Goal: Task Accomplishment & Management: Complete application form

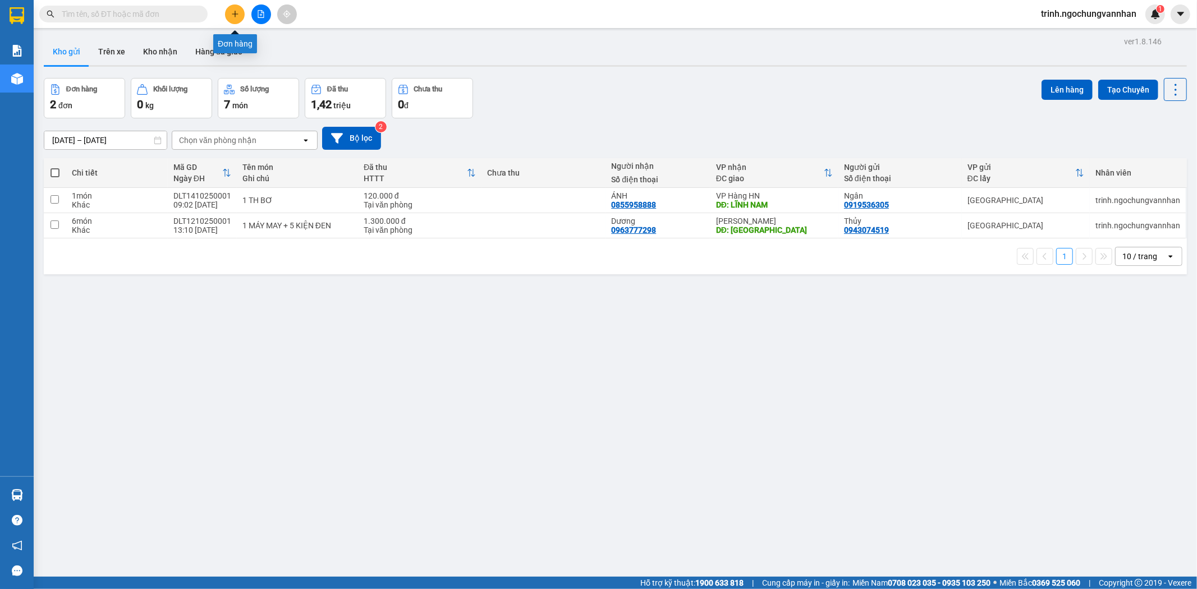
click at [233, 13] on icon "plus" at bounding box center [235, 14] width 8 height 8
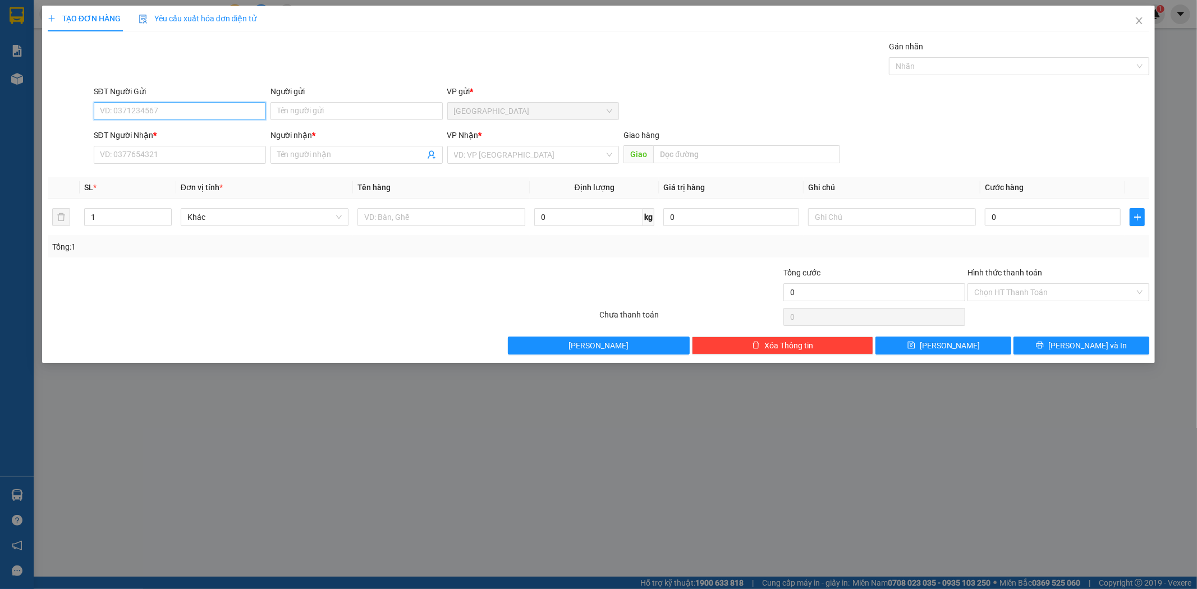
click at [238, 113] on input "SĐT Người Gửi" at bounding box center [180, 111] width 172 height 18
type input "0979335926"
click at [127, 134] on div "0979335926 - THẢO" at bounding box center [179, 133] width 159 height 12
type input "THẢO"
type input "0986789308"
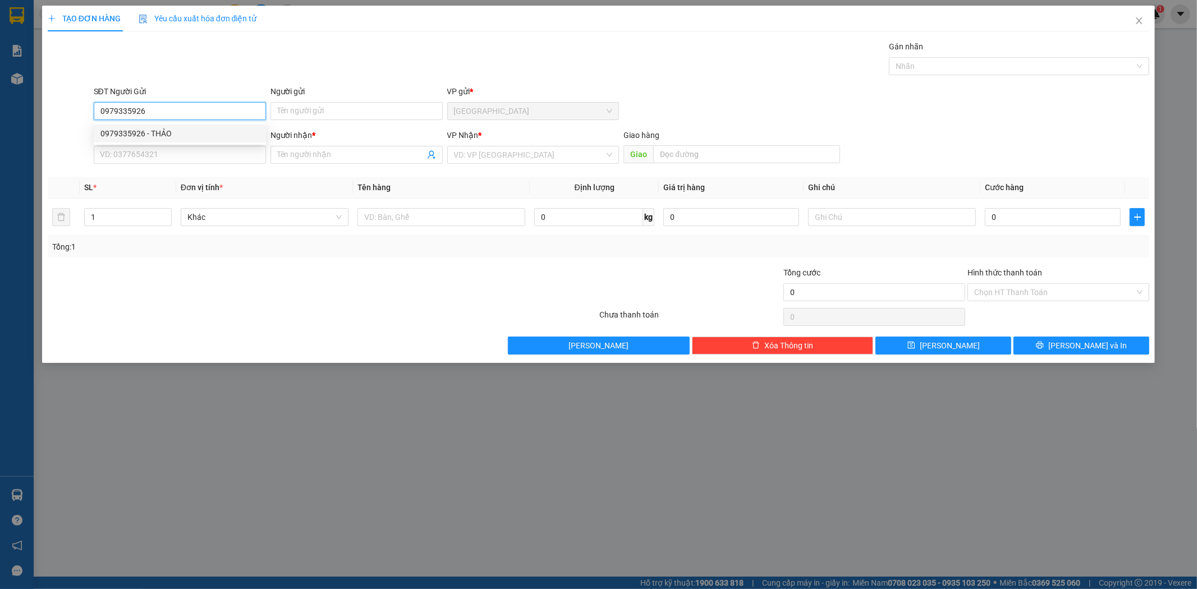
type input "LAN ANH"
type input "PHỐ NỐI A"
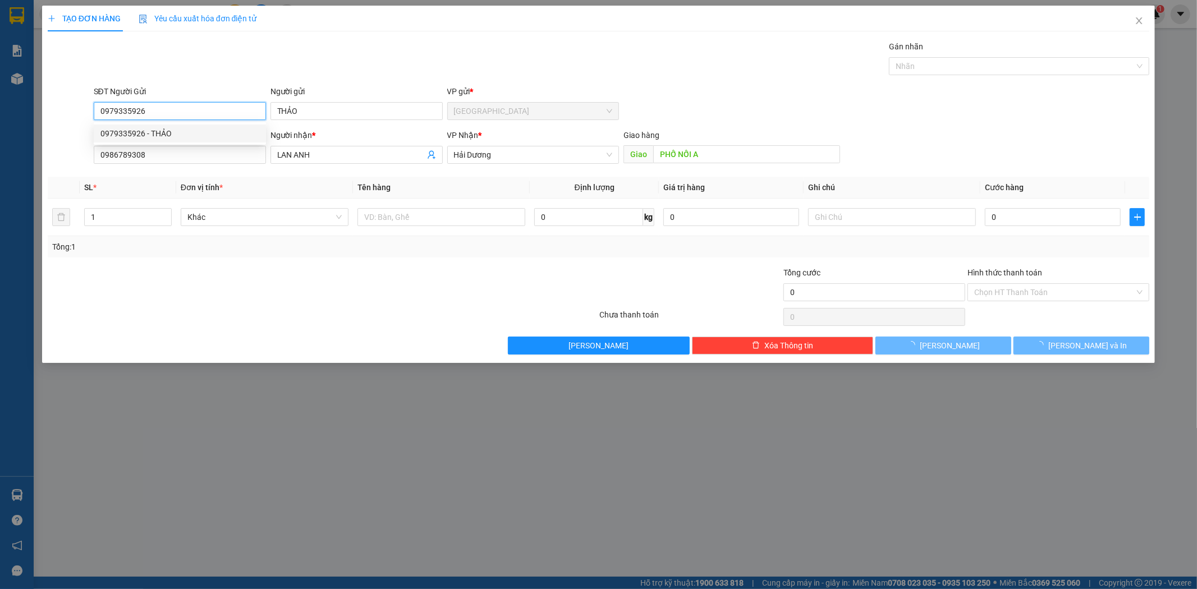
type input "200.000"
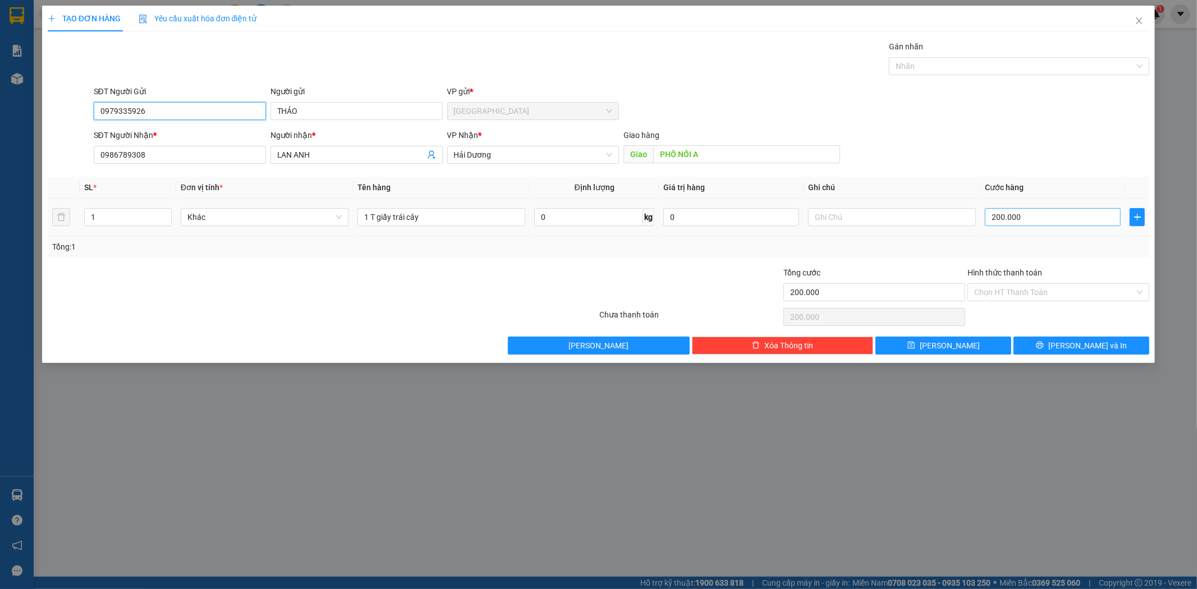
type input "0979335926"
click at [1023, 217] on input "200.000" at bounding box center [1053, 217] width 136 height 18
type input "0"
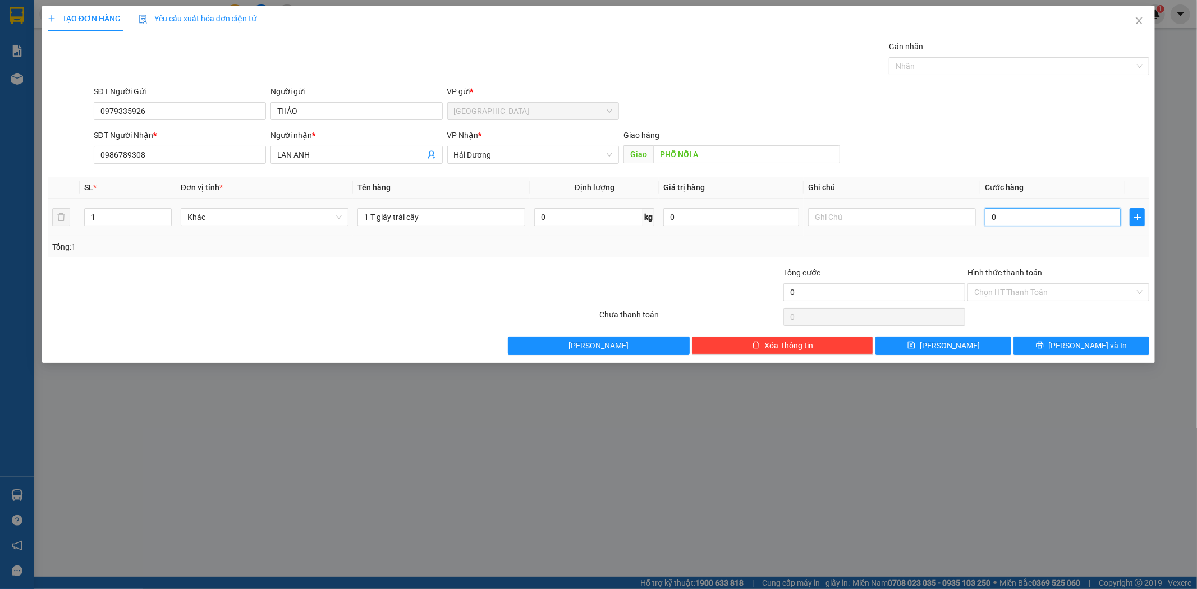
type input "1"
type input "01"
type input "12"
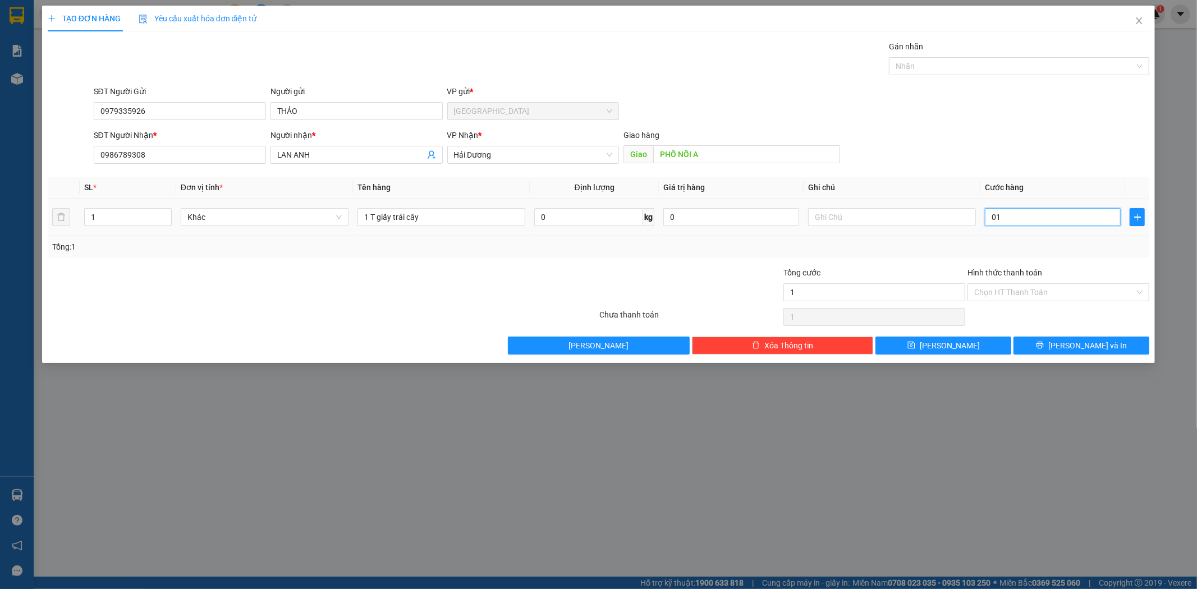
type input "012"
type input "120"
type input "0.120"
type input "1.200"
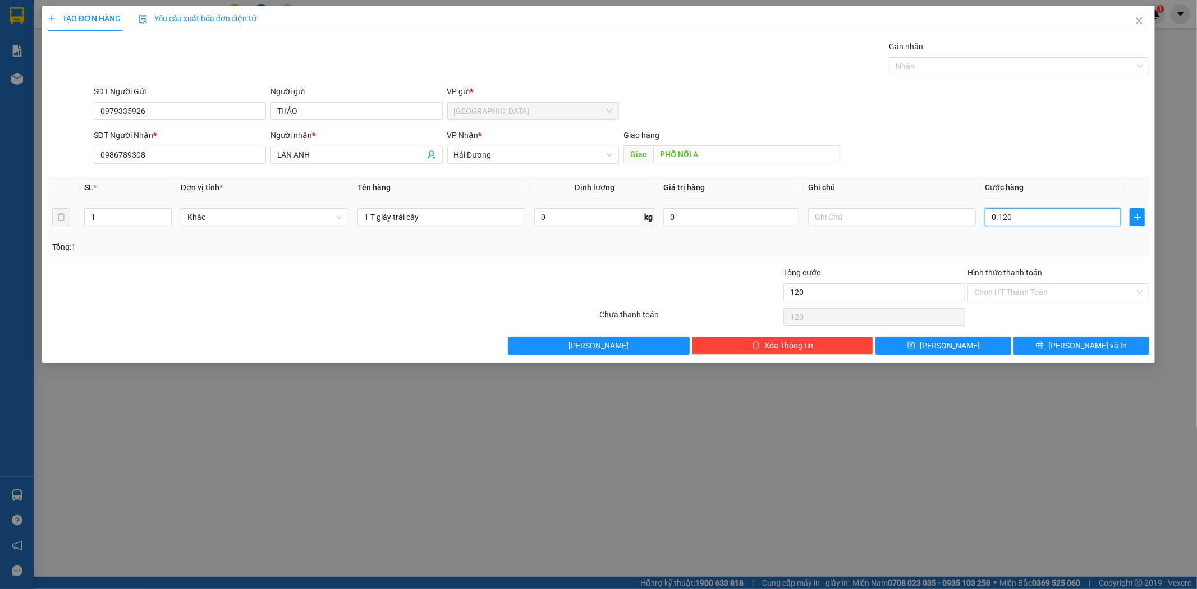
type input "1.200"
type input "01.200"
type input "12.000"
type input "012.000"
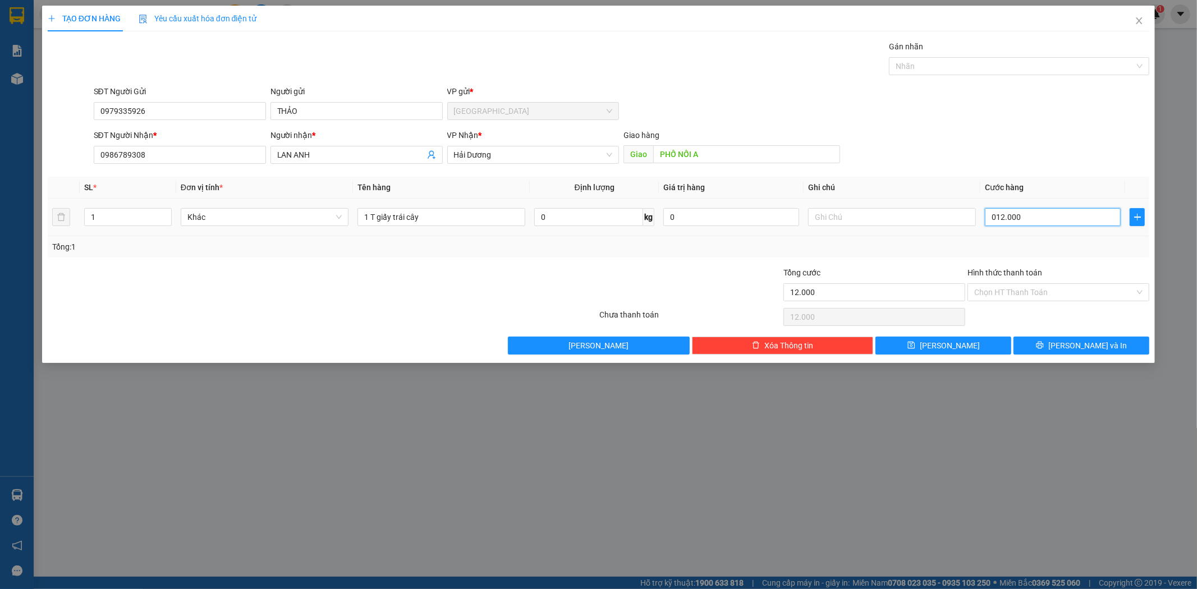
type input "120.000"
click at [1004, 271] on label "Hình thức thanh toán" at bounding box center [1005, 272] width 75 height 9
click at [1004, 284] on input "Hình thức thanh toán" at bounding box center [1054, 292] width 161 height 17
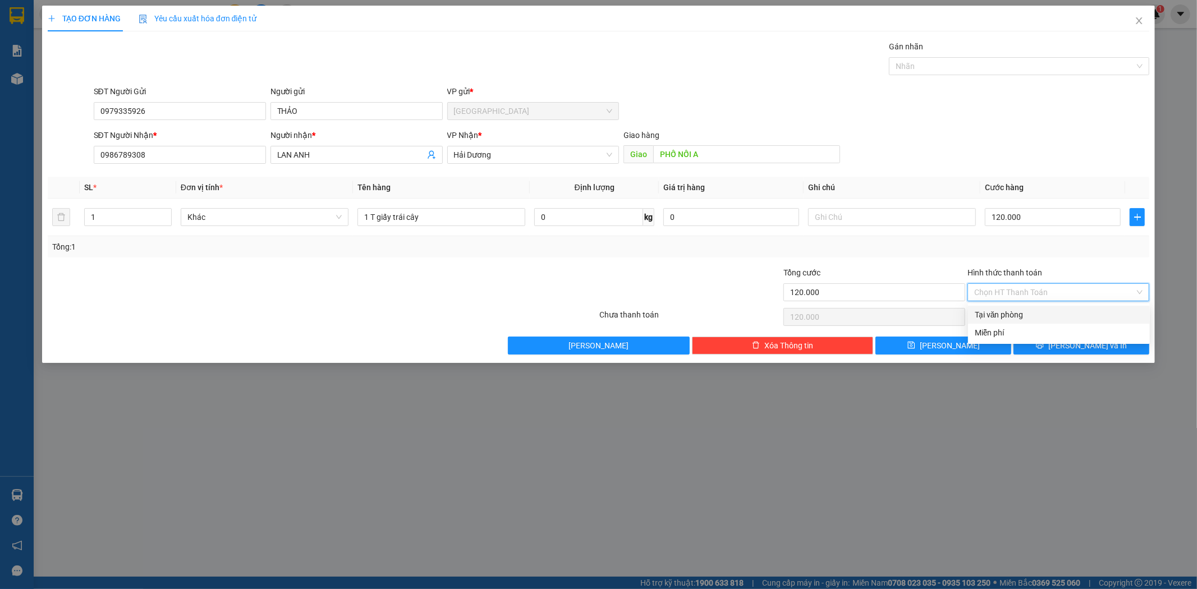
click at [1008, 313] on div "Tại văn phòng" at bounding box center [1059, 315] width 168 height 12
type input "0"
click at [1072, 345] on span "[PERSON_NAME] và In" at bounding box center [1088, 346] width 79 height 12
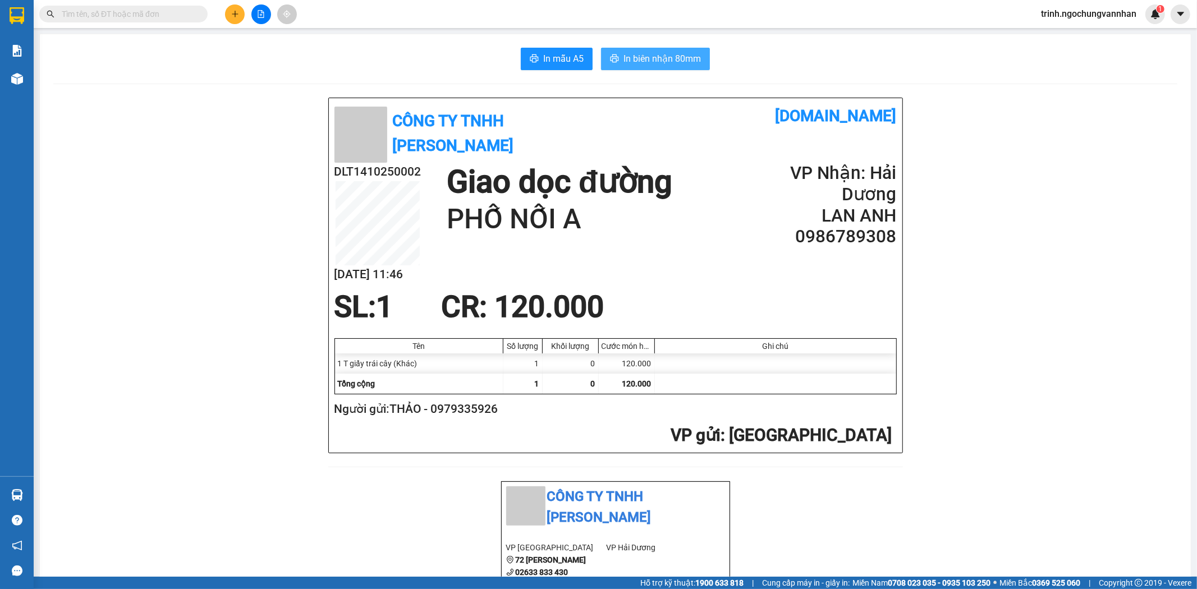
click at [682, 61] on span "In biên nhận 80mm" at bounding box center [662, 59] width 77 height 14
click at [556, 59] on span "In mẫu A5" at bounding box center [563, 59] width 40 height 14
